Goal: Task Accomplishment & Management: Manage account settings

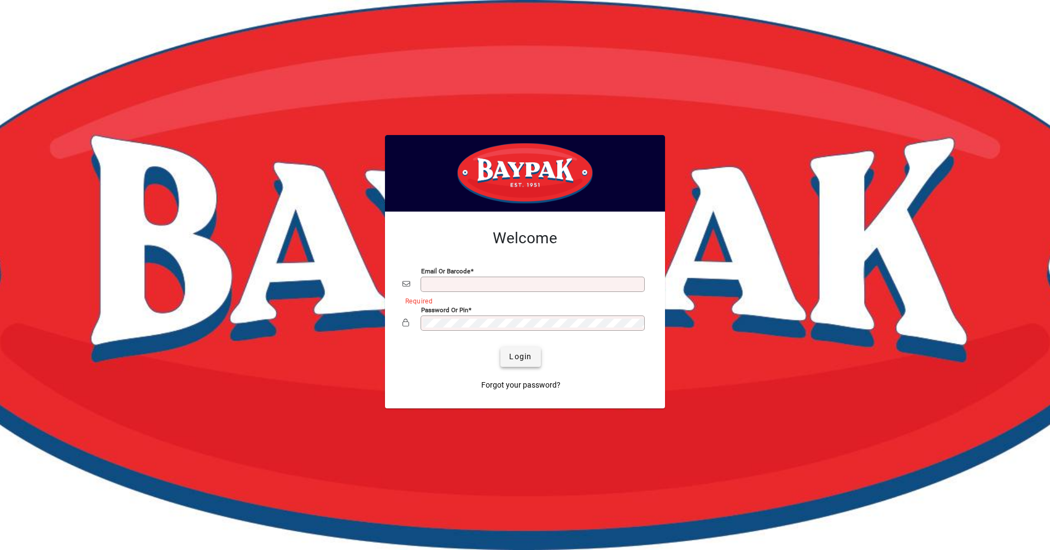
type input "**********"
click at [505, 354] on span "submit" at bounding box center [520, 357] width 40 height 26
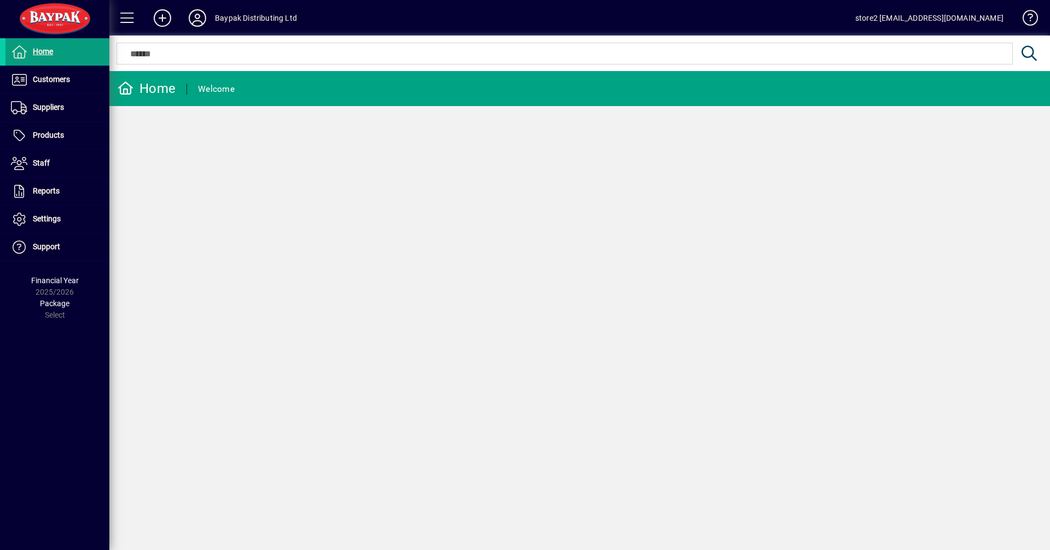
click at [192, 20] on icon at bounding box center [197, 17] width 22 height 17
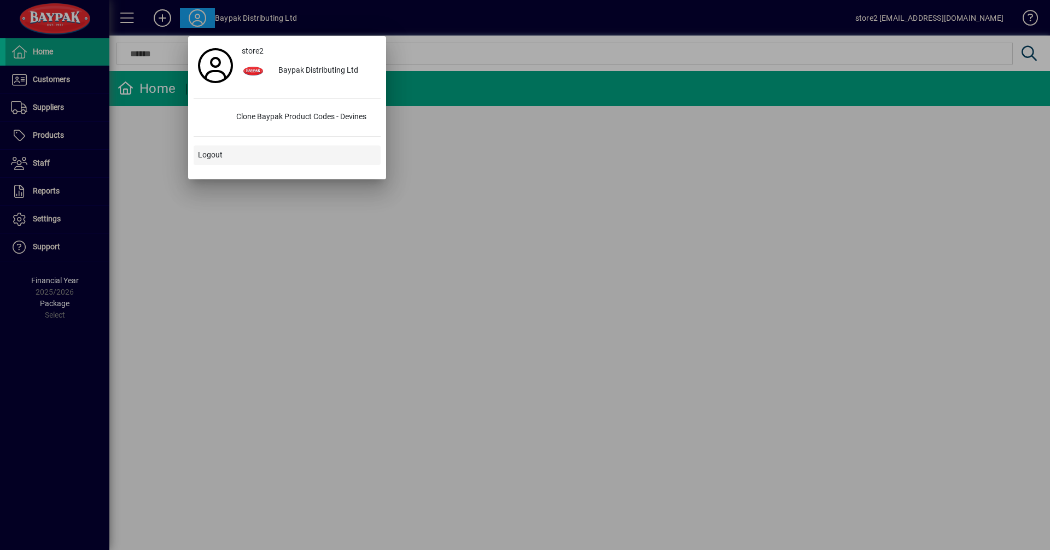
click at [212, 150] on span "Logout" at bounding box center [210, 154] width 25 height 11
